Goal: Use online tool/utility: Utilize a website feature to perform a specific function

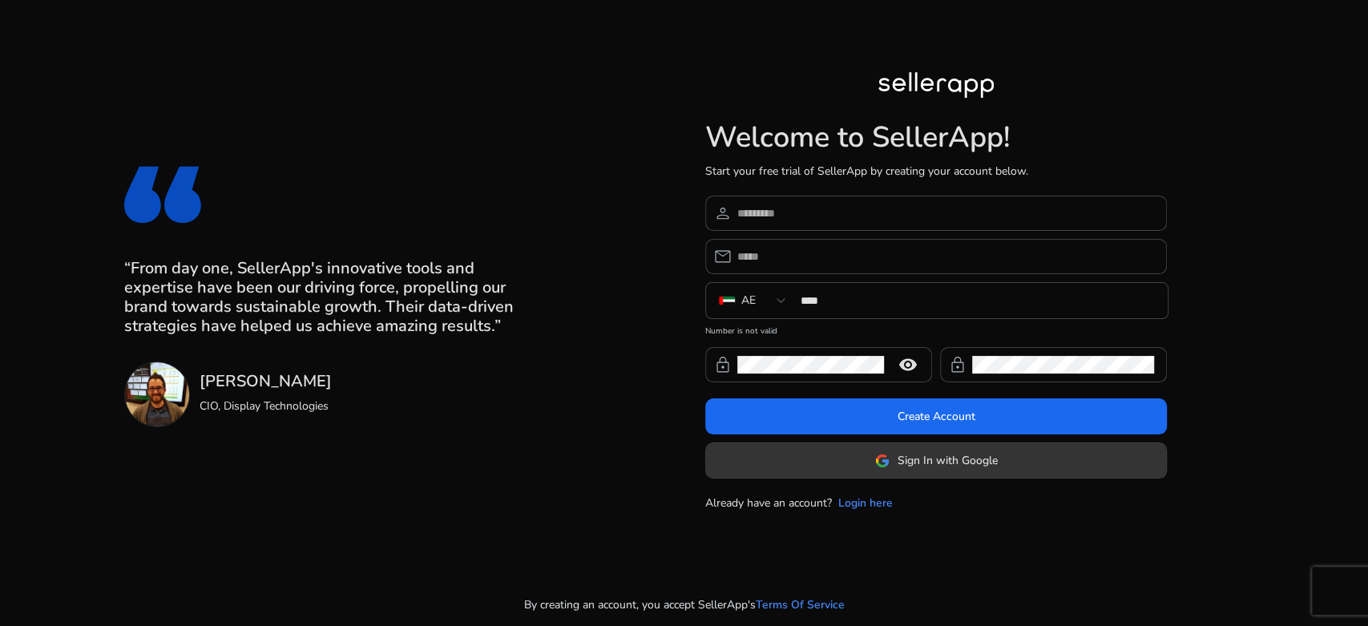
click at [922, 463] on span "Sign In with Google" at bounding box center [948, 460] width 100 height 17
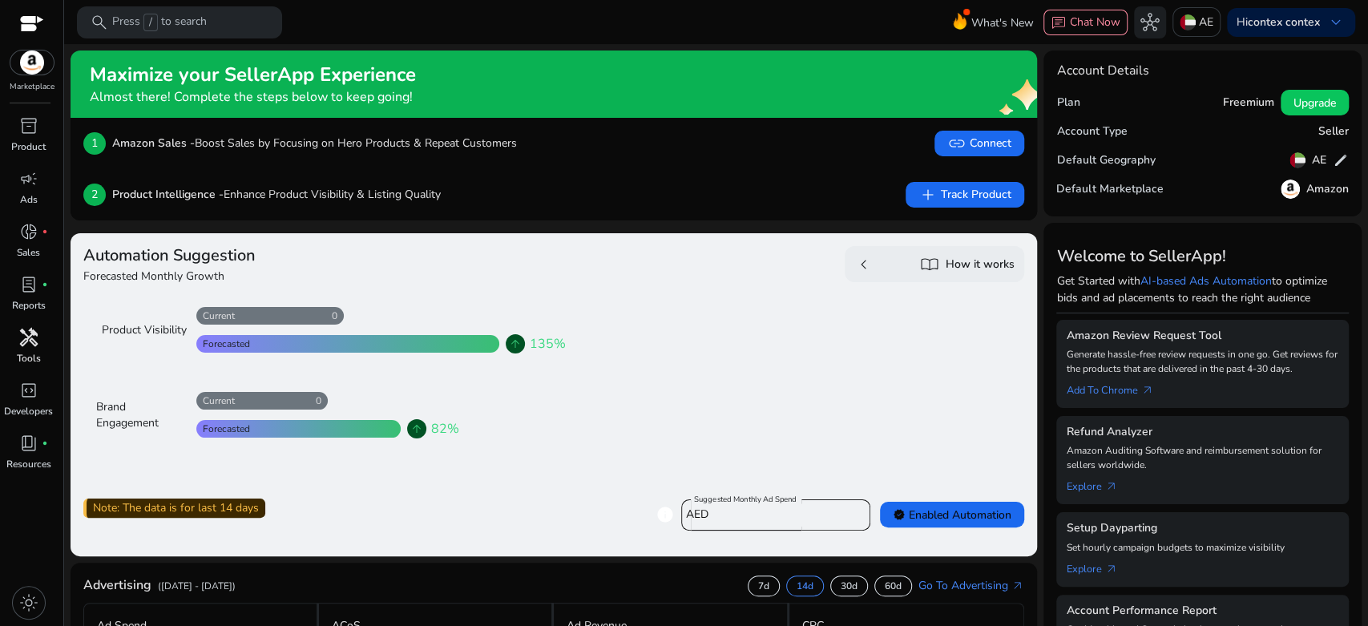
click at [36, 351] on p "Tools" at bounding box center [29, 358] width 24 height 14
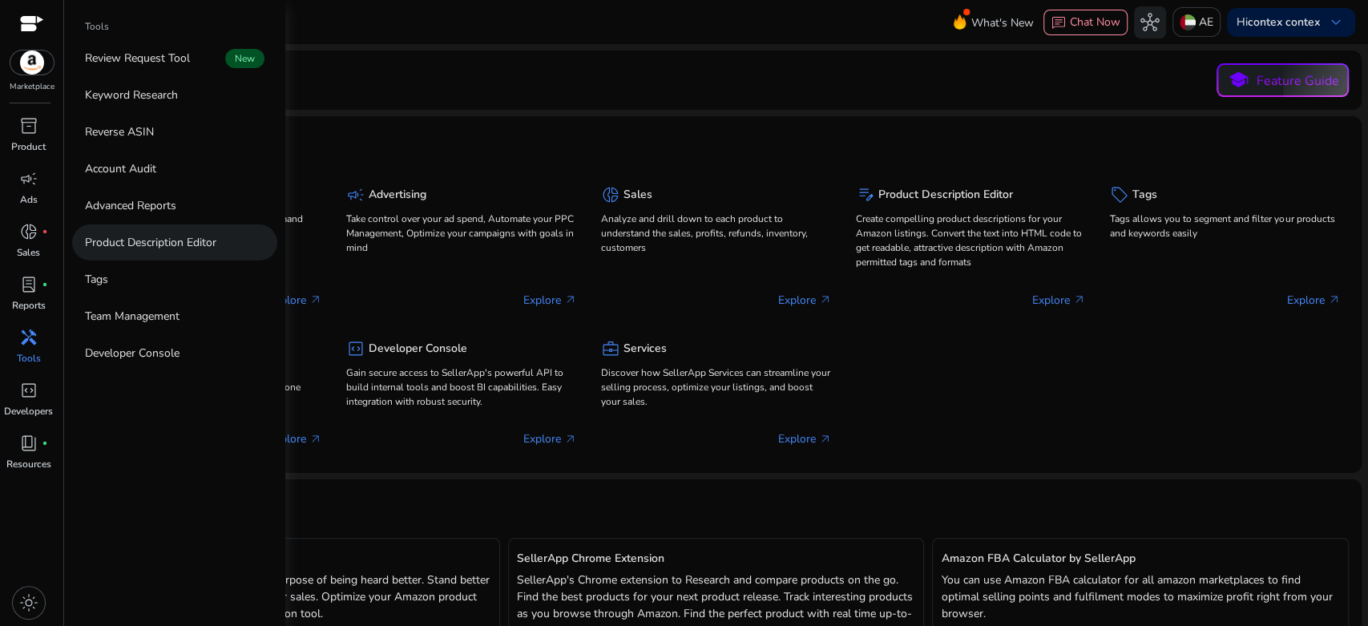
click at [160, 248] on p "Product Description Editor" at bounding box center [150, 242] width 131 height 17
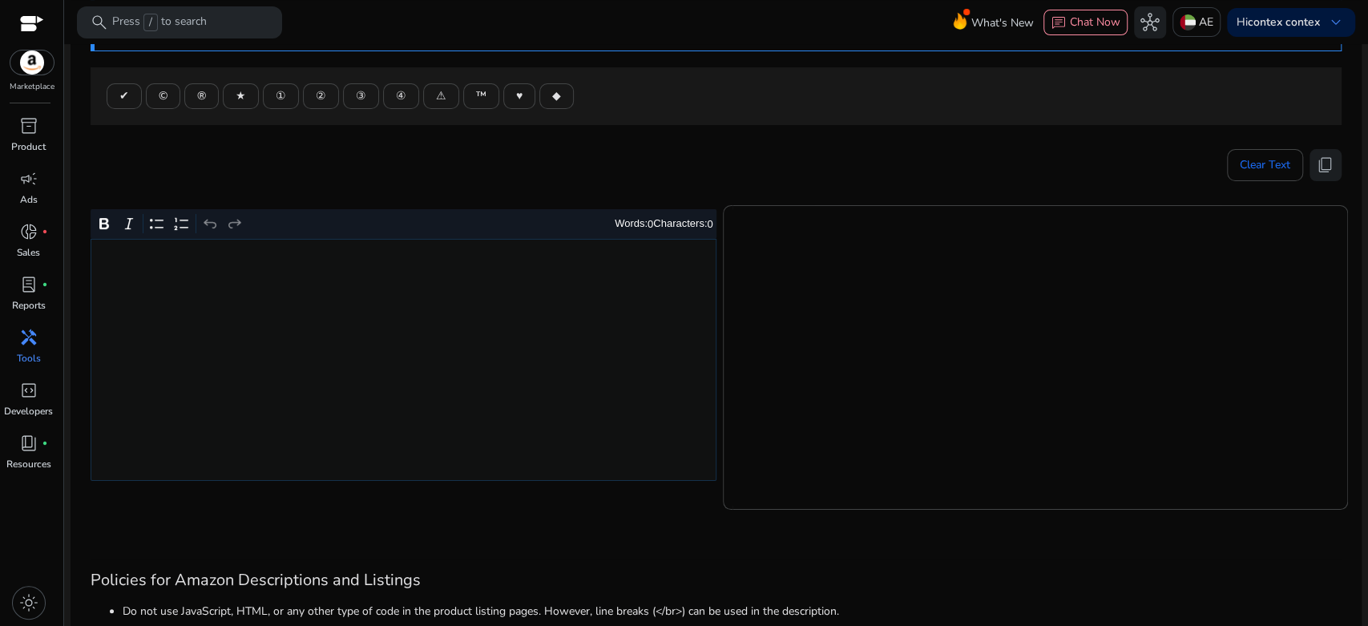
scroll to position [178, 0]
click at [519, 354] on div "Rich Text Editor. Editing area: main. Press Alt+0 for help." at bounding box center [404, 357] width 626 height 242
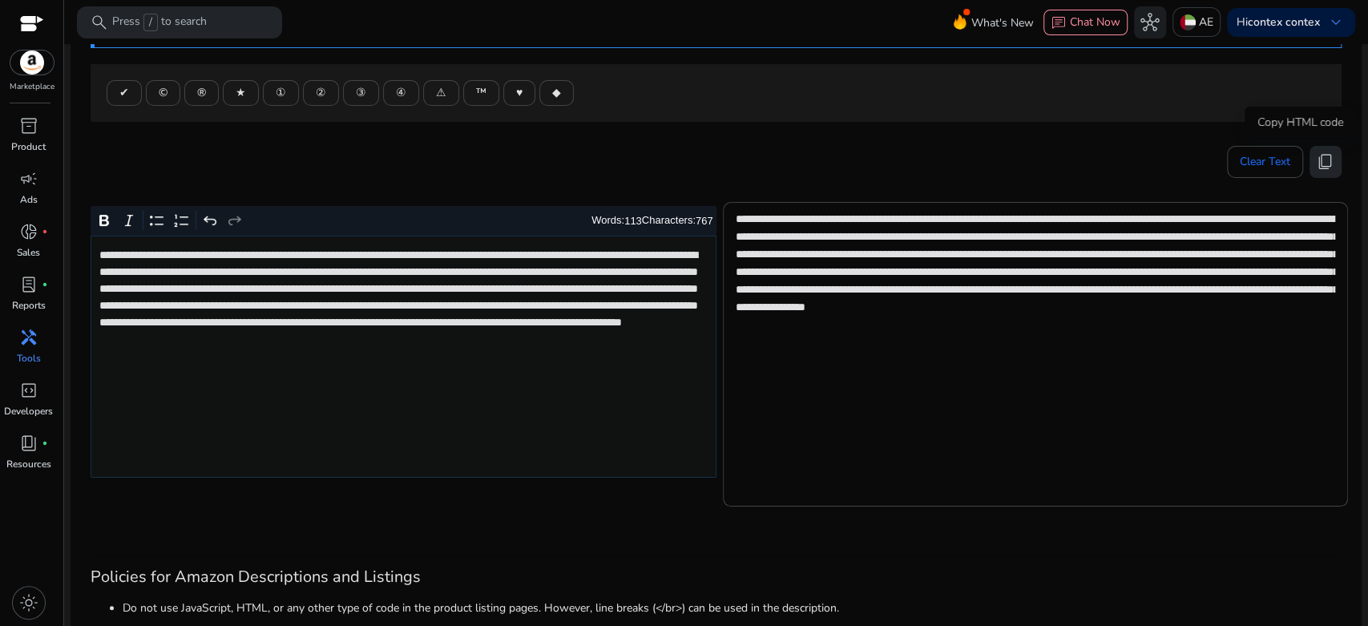
click at [1319, 166] on span "content_copy" at bounding box center [1325, 161] width 19 height 19
click at [1316, 165] on span "content_copy" at bounding box center [1325, 161] width 19 height 19
click at [1321, 169] on span "content_copy" at bounding box center [1325, 161] width 19 height 19
click at [1334, 165] on button "content_copy" at bounding box center [1326, 162] width 32 height 32
click at [1317, 158] on span "content_copy" at bounding box center [1325, 161] width 19 height 19
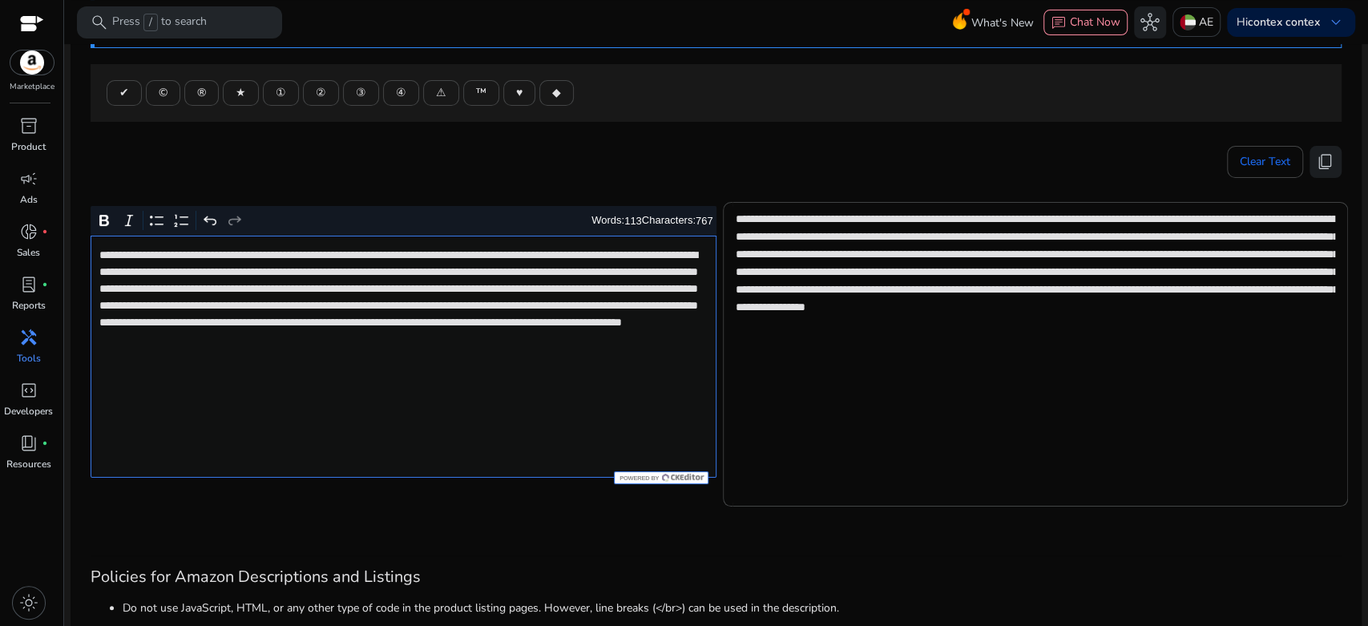
click at [475, 346] on p "**********" at bounding box center [401, 306] width 605 height 118
click at [1318, 156] on span "content_copy" at bounding box center [1325, 161] width 19 height 19
click at [1320, 162] on span "content_copy" at bounding box center [1325, 161] width 19 height 19
click at [1316, 167] on span "content_copy" at bounding box center [1325, 161] width 19 height 19
drag, startPoint x: 1322, startPoint y: 161, endPoint x: 1300, endPoint y: 151, distance: 24.7
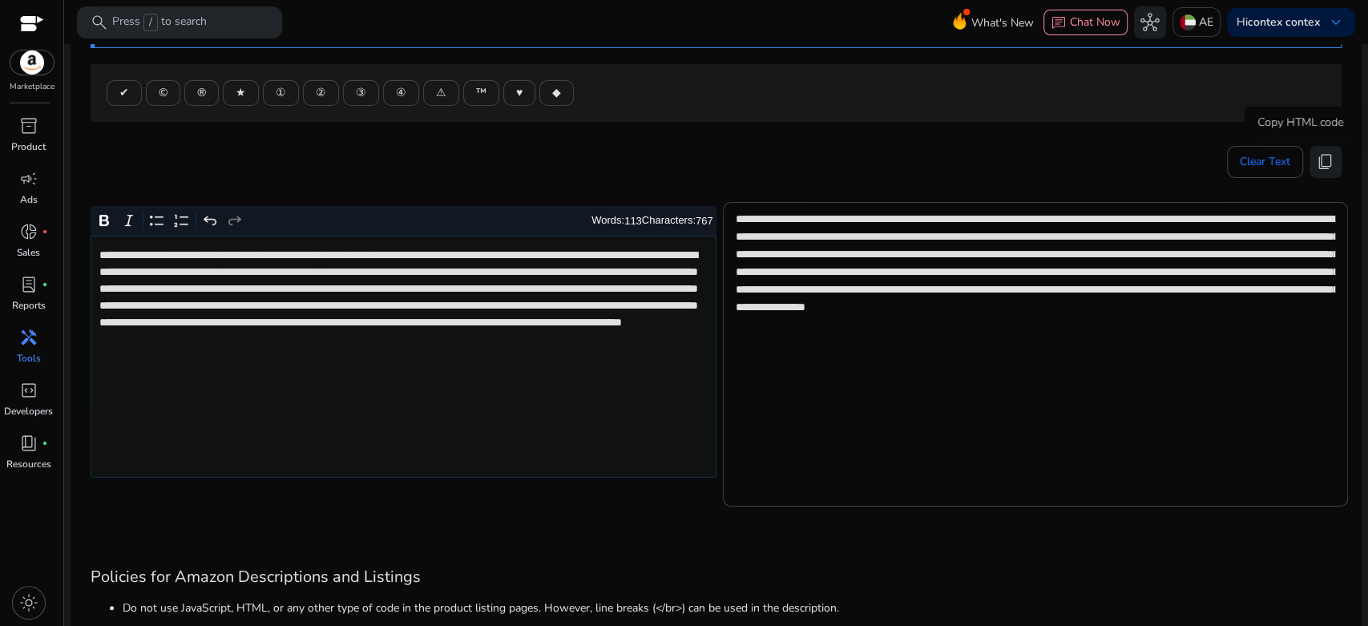
click at [1320, 161] on span "content_copy" at bounding box center [1325, 161] width 19 height 19
click at [1296, 165] on div "Clear Text content_copy" at bounding box center [716, 158] width 1251 height 40
click at [1328, 159] on span "content_copy" at bounding box center [1325, 161] width 19 height 19
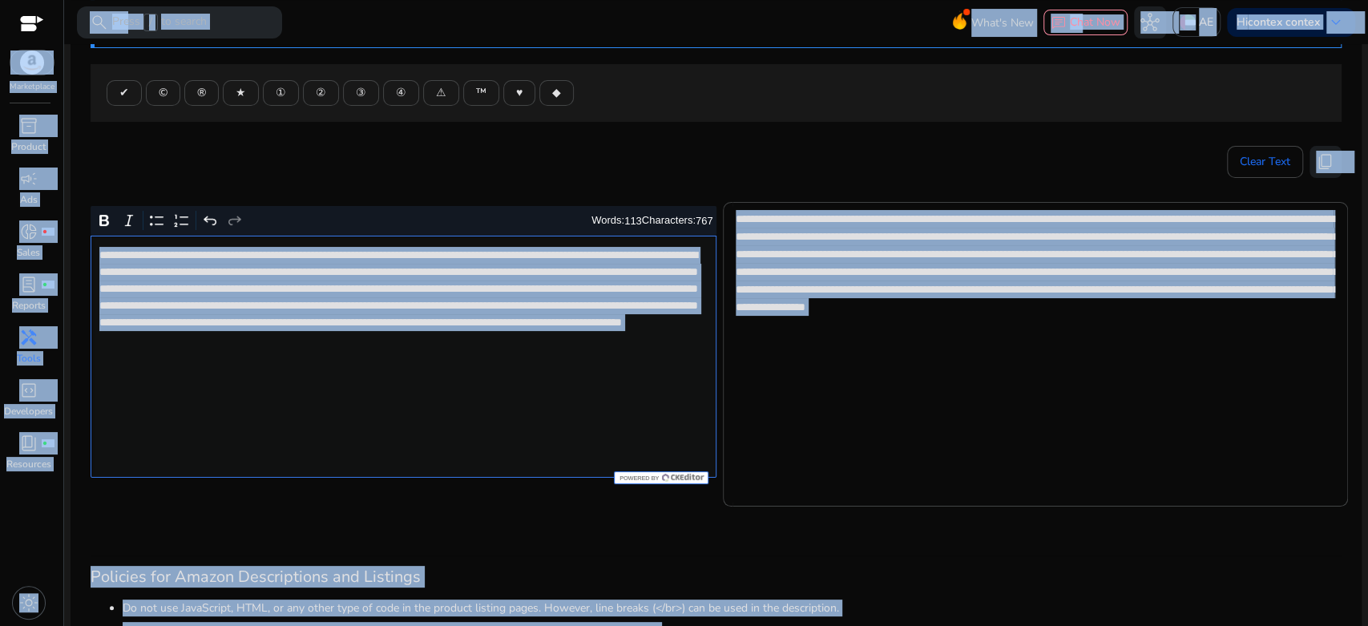
drag, startPoint x: 588, startPoint y: 339, endPoint x: 566, endPoint y: 357, distance: 28.5
click at [585, 339] on p "**********" at bounding box center [401, 306] width 605 height 118
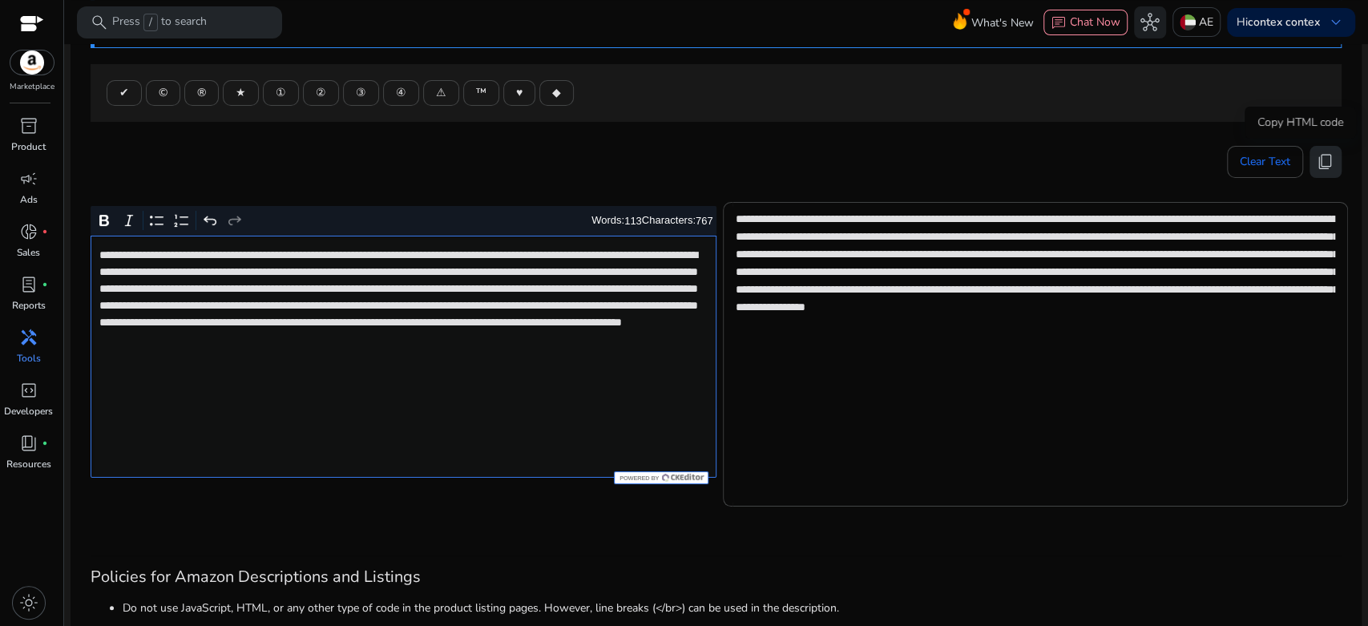
click at [1319, 163] on span "content_copy" at bounding box center [1325, 161] width 19 height 19
click at [1321, 164] on span "content_copy" at bounding box center [1325, 161] width 19 height 19
type textarea "**********"
click at [1321, 162] on span "content_copy" at bounding box center [1325, 161] width 19 height 19
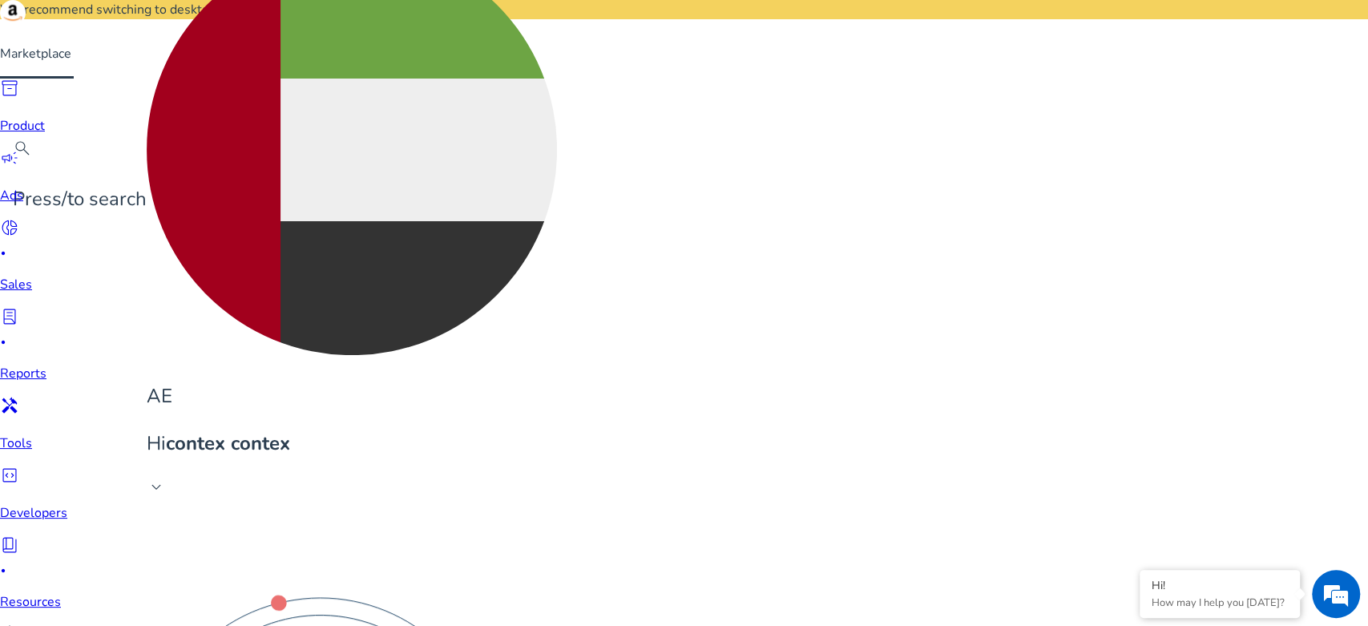
scroll to position [178, 0]
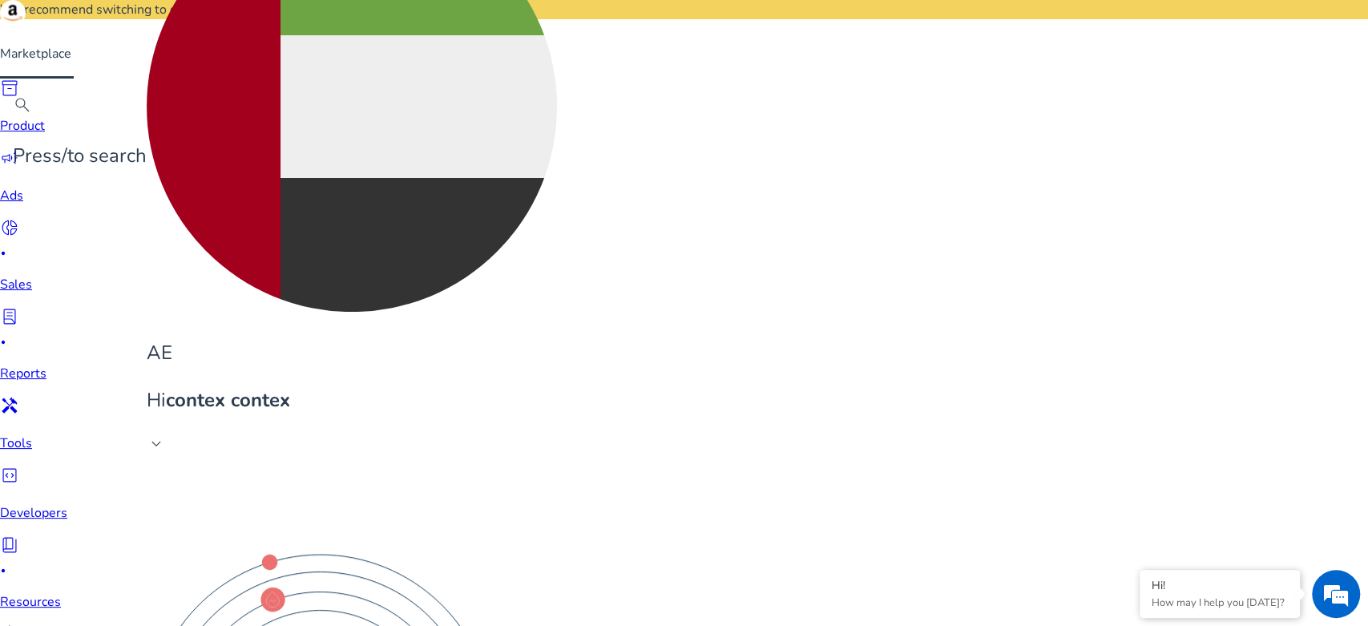
drag, startPoint x: 1321, startPoint y: 165, endPoint x: 1348, endPoint y: 147, distance: 32.9
drag, startPoint x: 1324, startPoint y: 156, endPoint x: 1302, endPoint y: 159, distance: 21.8
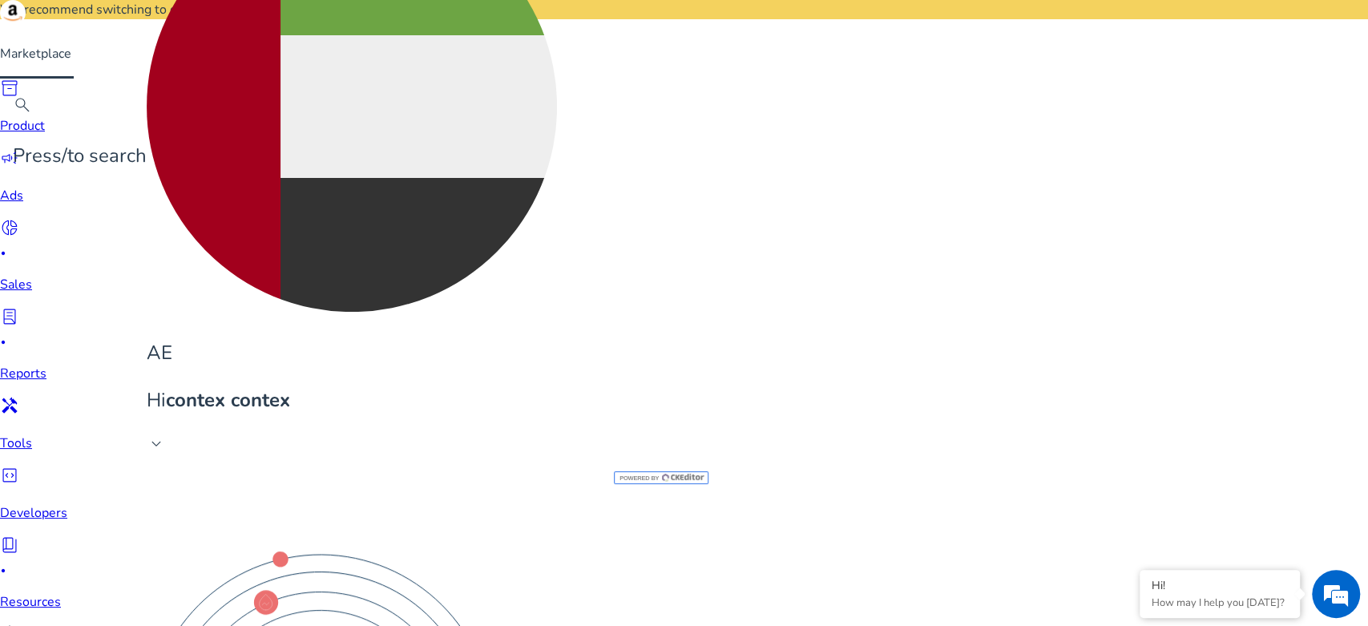
type textarea "**********"
drag, startPoint x: 1308, startPoint y: 167, endPoint x: 1298, endPoint y: 172, distance: 10.8
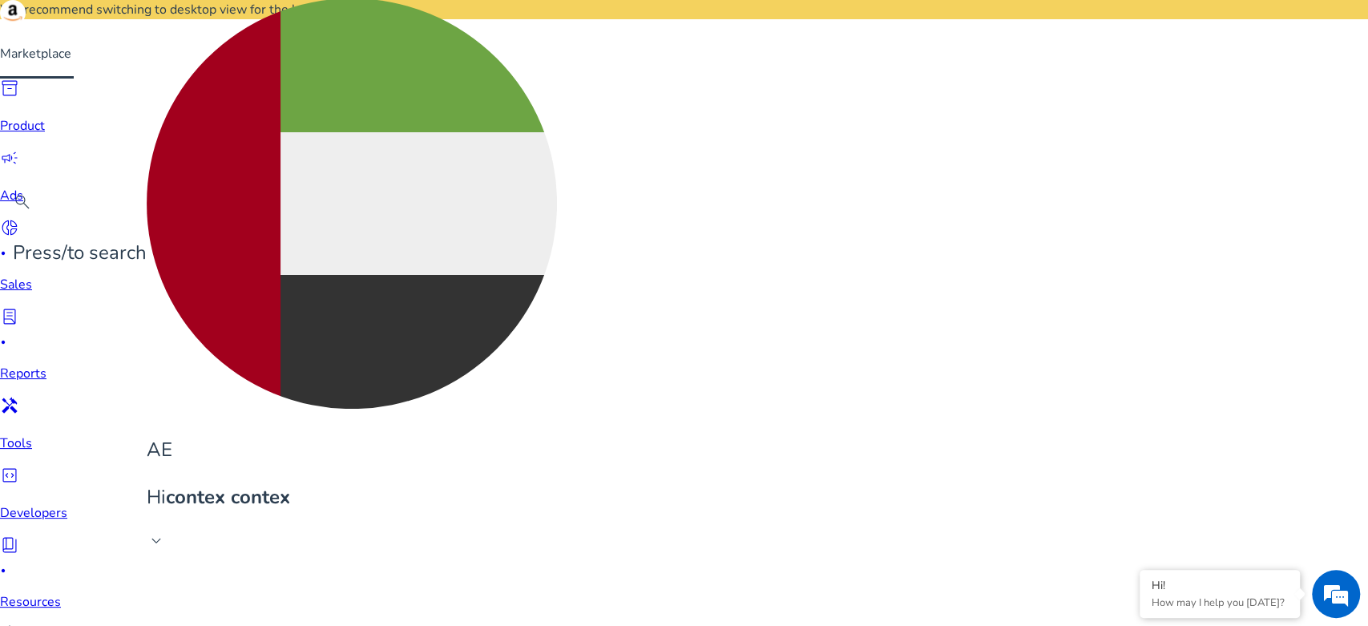
scroll to position [0, 0]
